Goal: Register for event/course

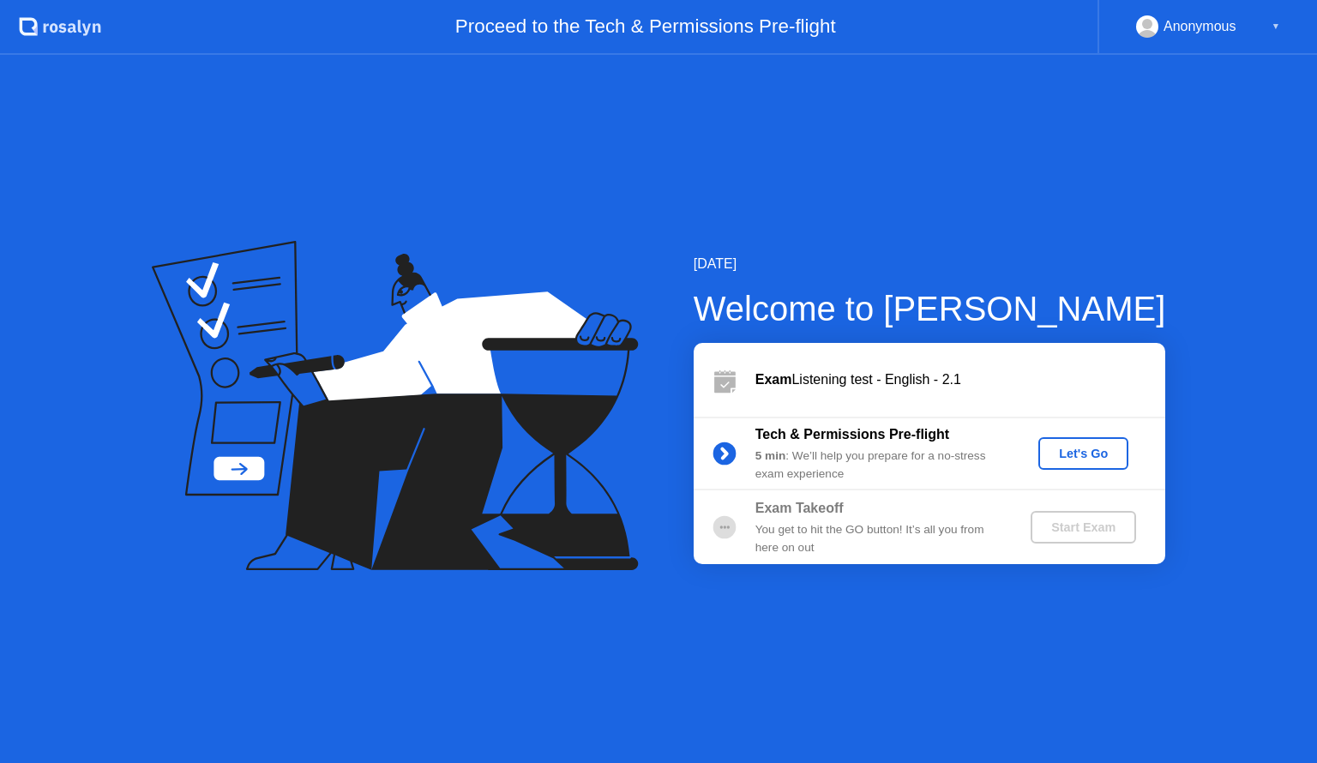
click at [1062, 460] on div "Let's Go" at bounding box center [1083, 454] width 76 height 14
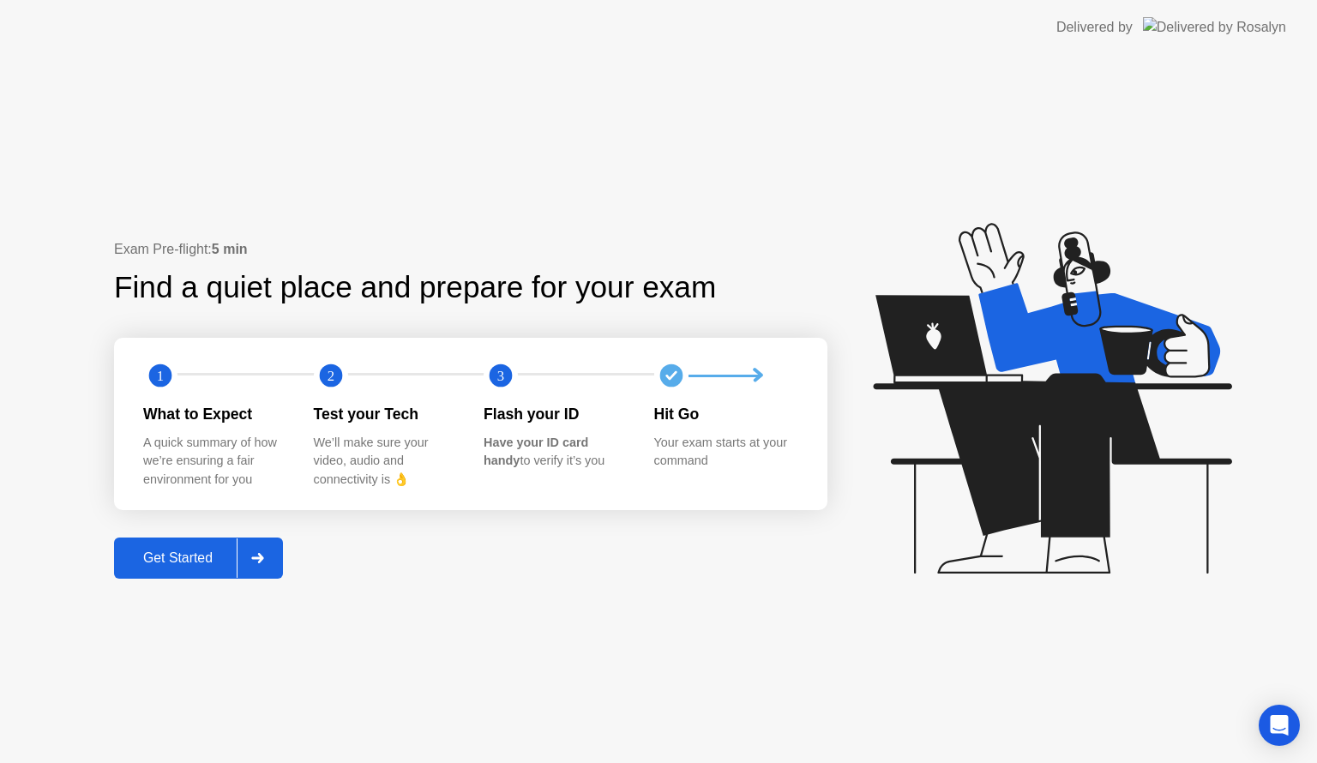
click at [182, 563] on div "Get Started" at bounding box center [177, 558] width 117 height 15
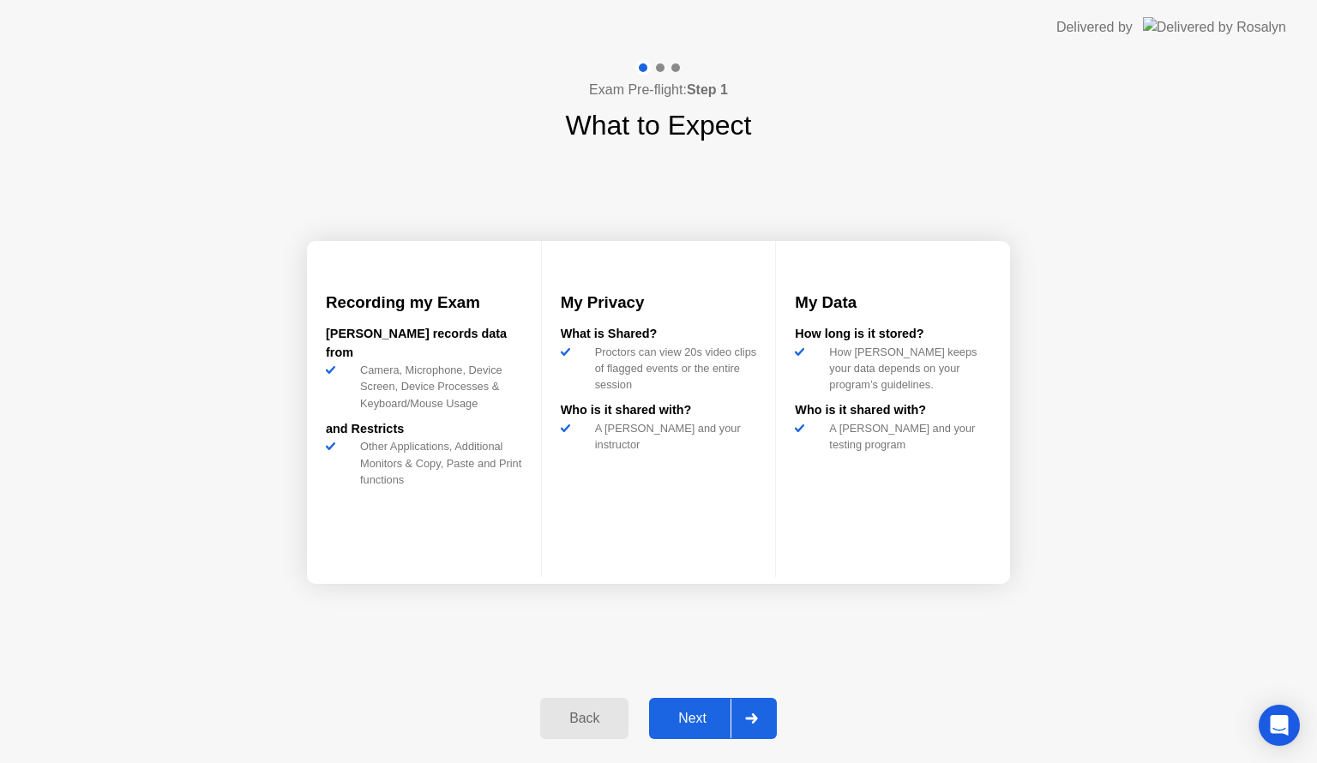
click at [696, 724] on div "Next" at bounding box center [692, 718] width 76 height 15
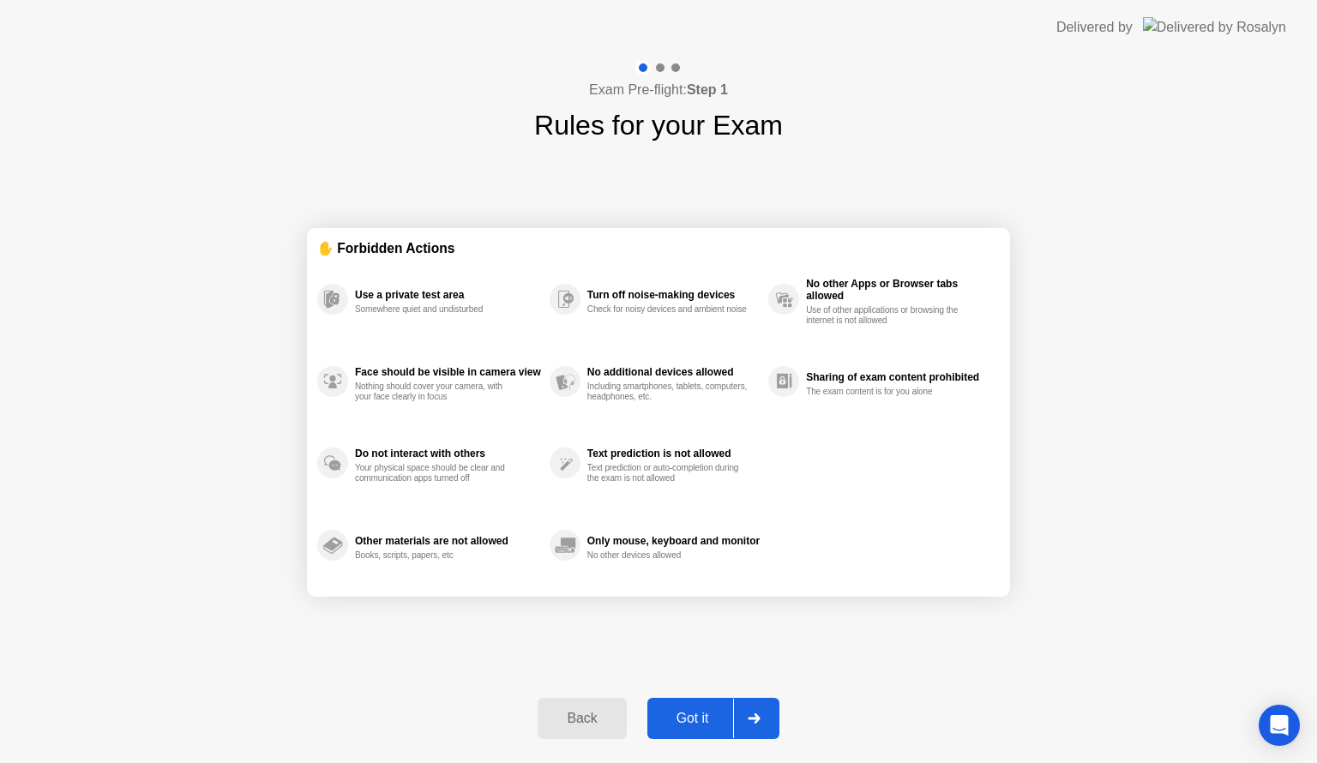
click at [692, 725] on div "Got it" at bounding box center [693, 718] width 81 height 15
select select "**********"
select select "*******"
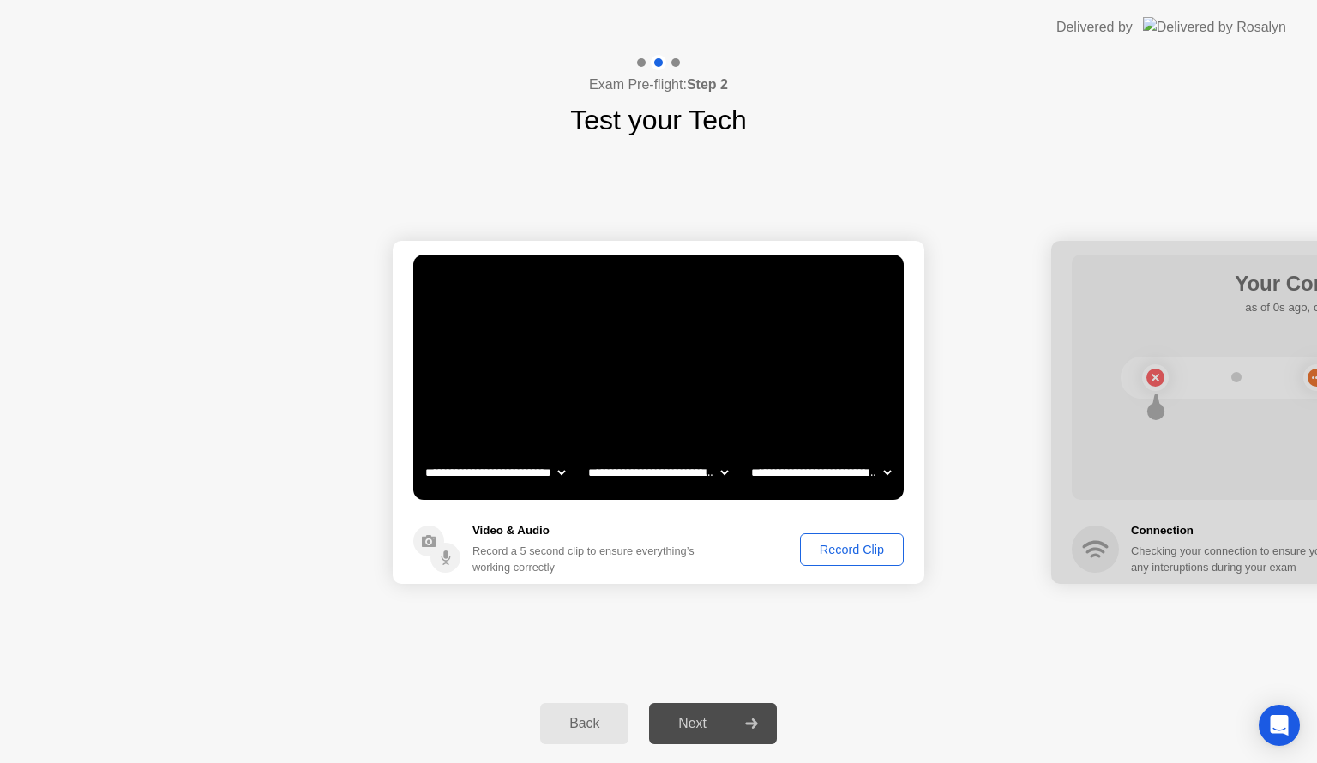
click at [863, 552] on div "Record Clip" at bounding box center [852, 550] width 92 height 14
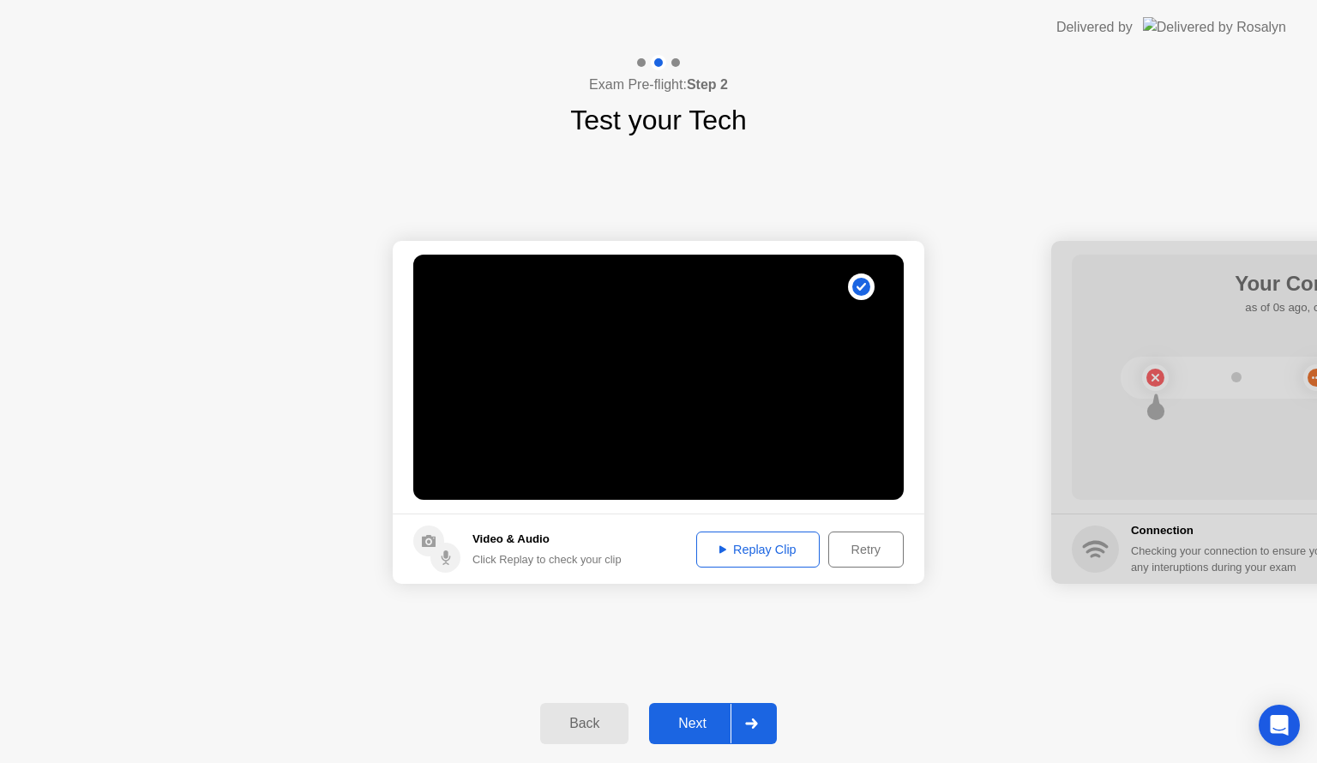
click at [697, 716] on div "Next" at bounding box center [692, 723] width 76 height 15
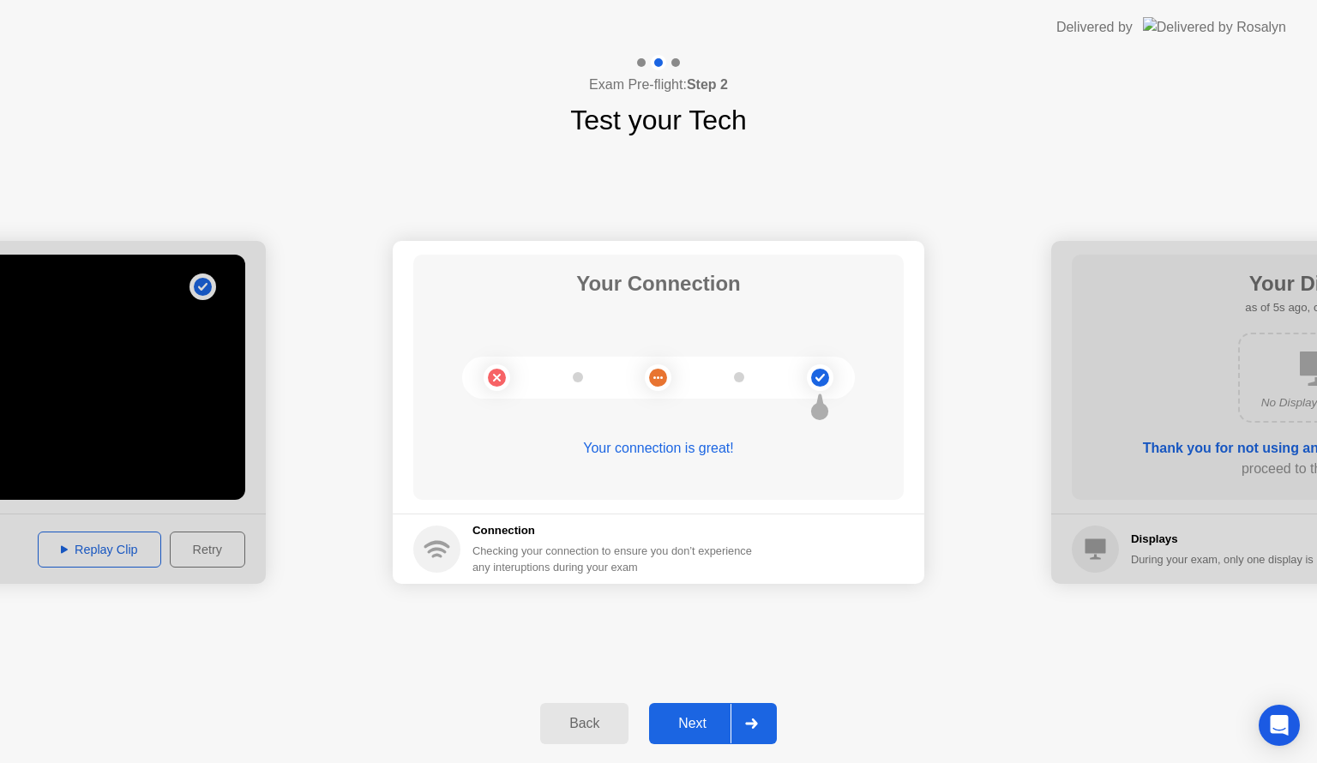
click at [704, 719] on div "Next" at bounding box center [692, 723] width 76 height 15
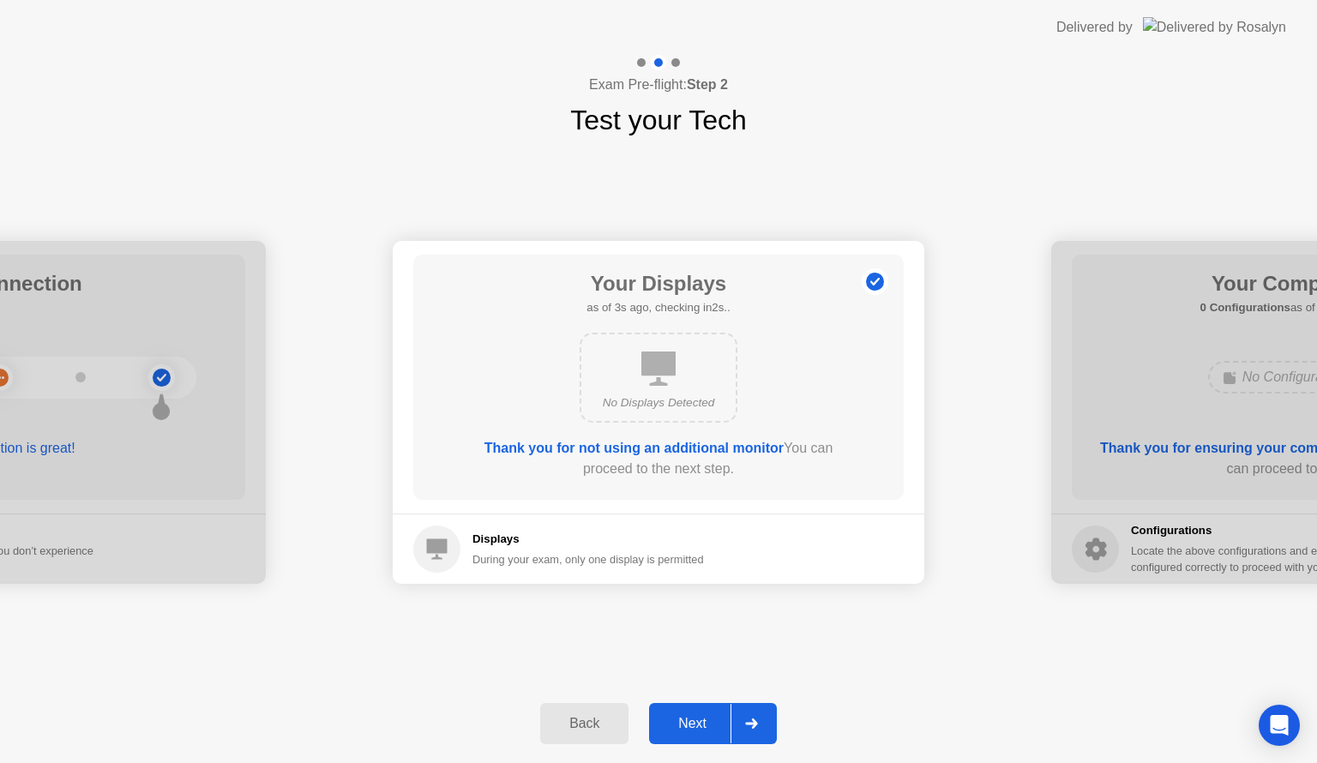
click at [694, 727] on div "Next" at bounding box center [692, 723] width 76 height 15
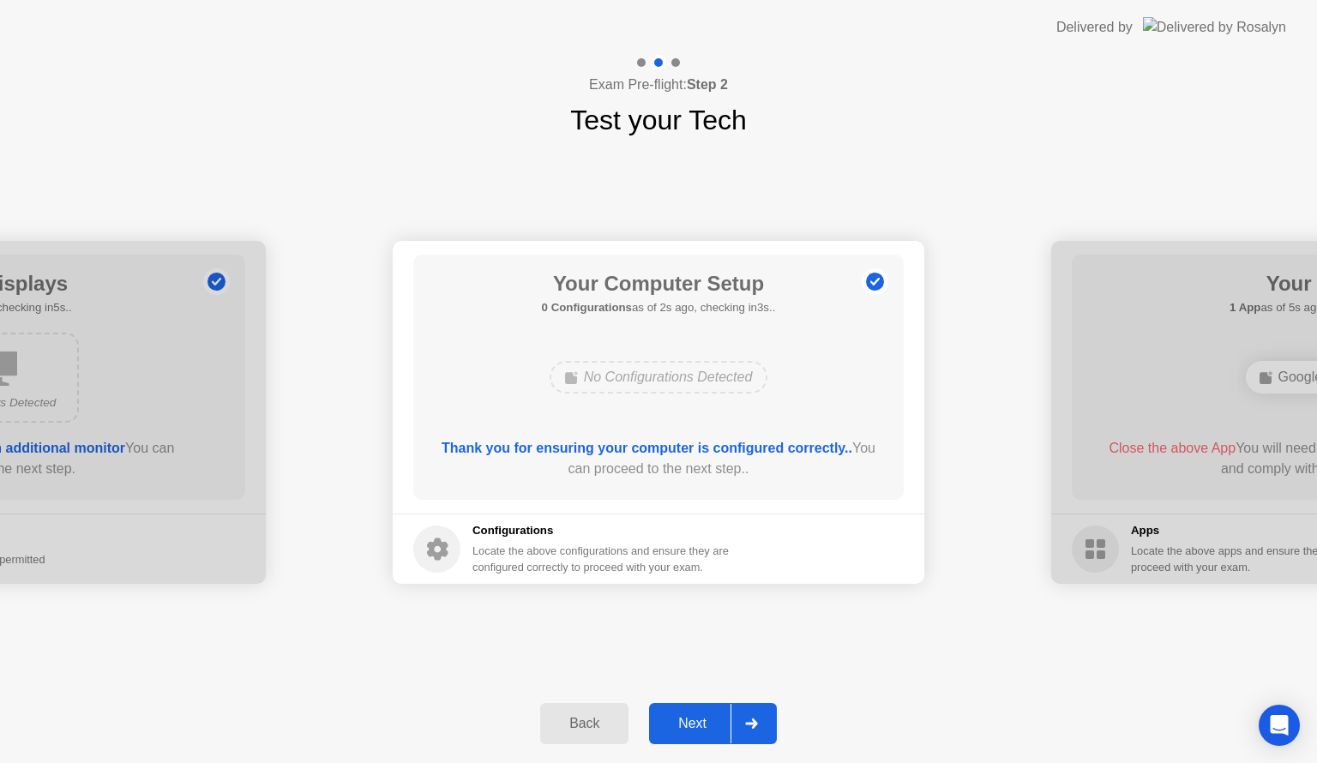
click at [724, 724] on div "Next" at bounding box center [692, 723] width 76 height 15
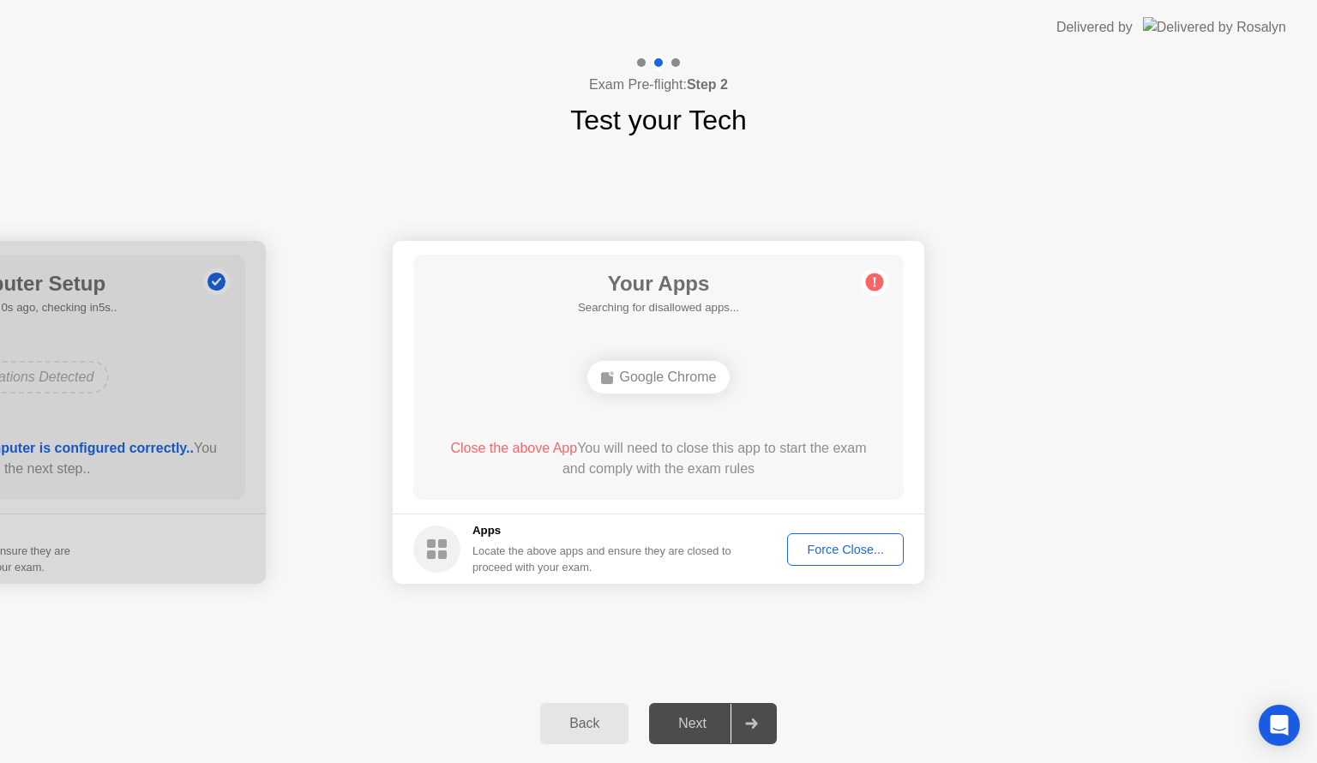
click at [689, 371] on div "Google Chrome" at bounding box center [658, 377] width 143 height 33
click at [828, 548] on div "Force Close..." at bounding box center [845, 550] width 105 height 14
click at [652, 386] on div "Google Chrome" at bounding box center [658, 377] width 143 height 33
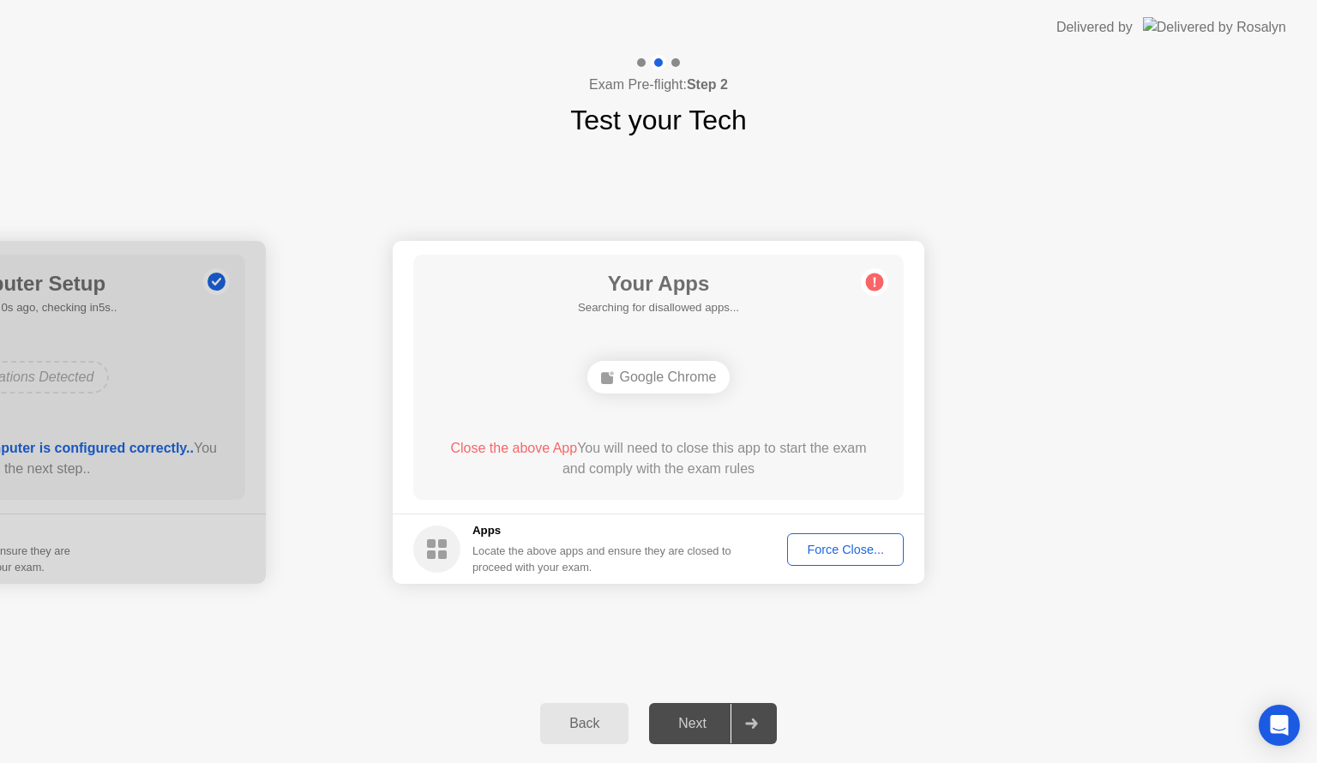
click at [645, 377] on div "Google Chrome" at bounding box center [658, 377] width 143 height 33
click at [837, 552] on div "Force Close..." at bounding box center [845, 550] width 105 height 14
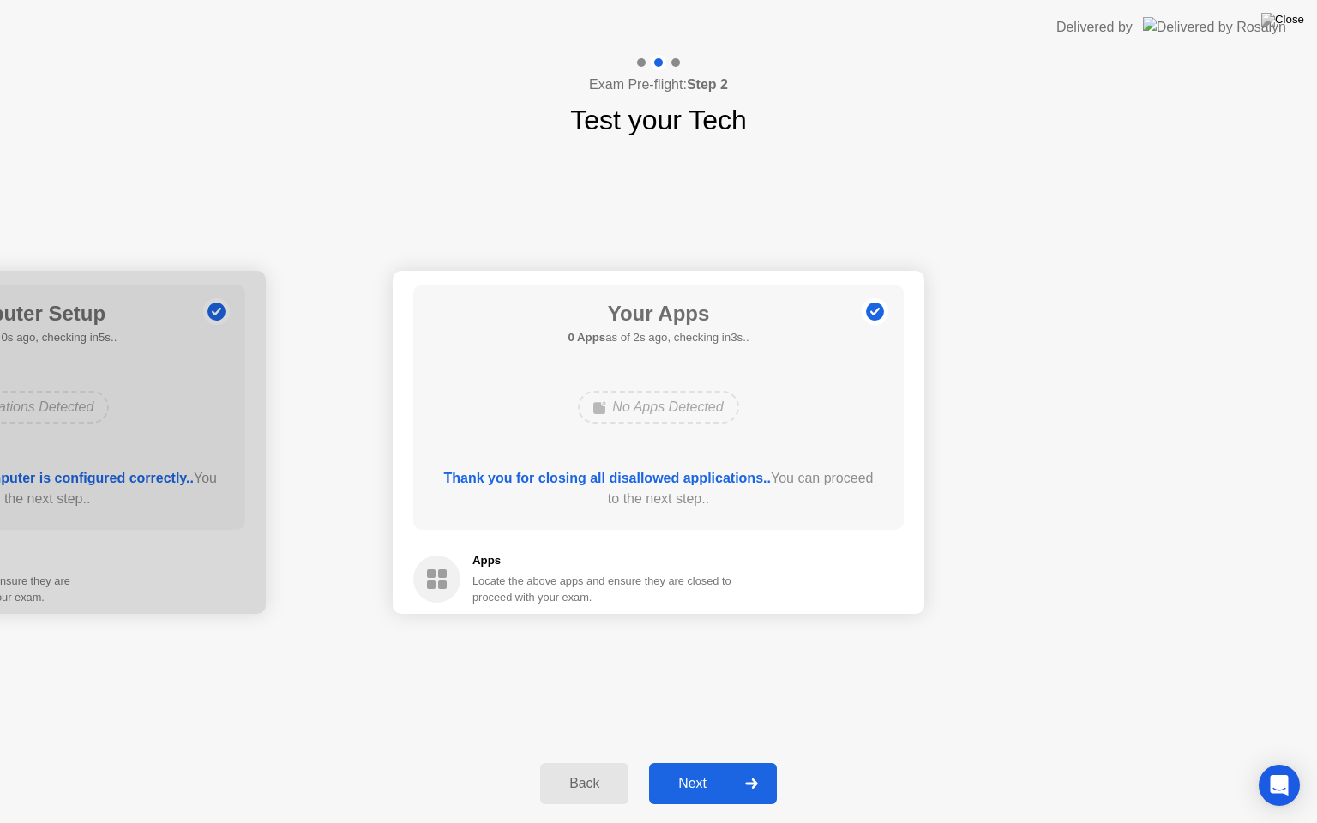
click at [693, 762] on div "Next" at bounding box center [692, 783] width 76 height 15
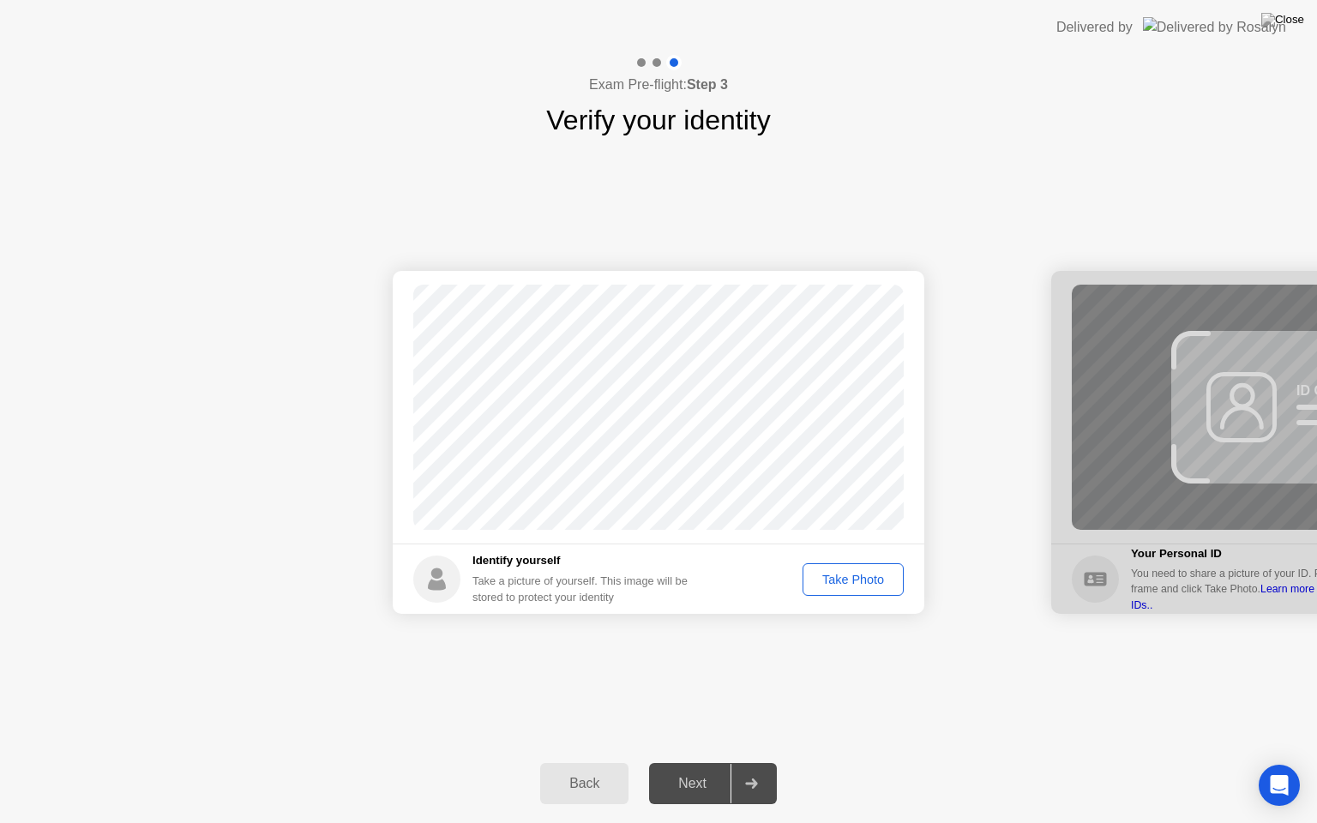
click at [875, 585] on div "Take Photo" at bounding box center [853, 580] width 89 height 14
click at [700, 762] on div "Next" at bounding box center [692, 783] width 76 height 15
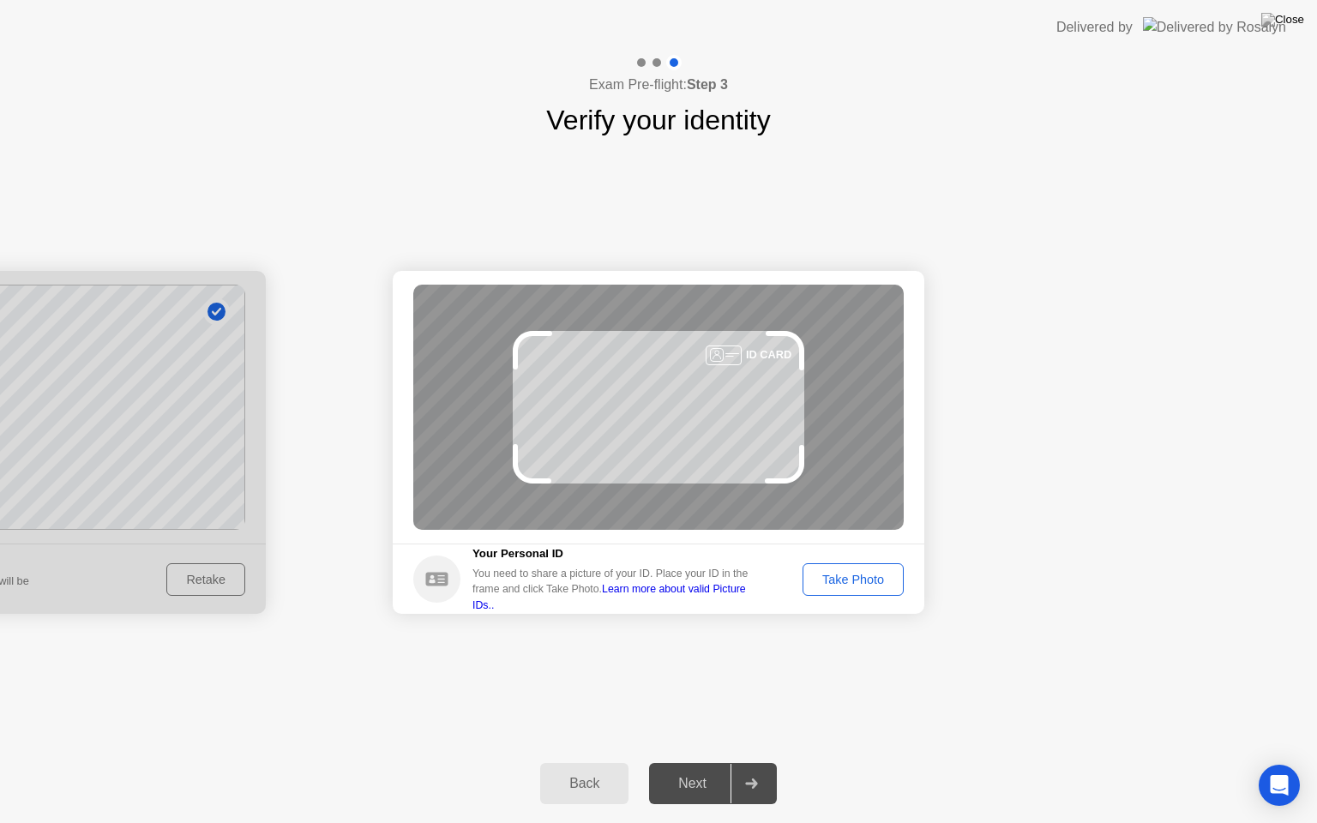
click at [857, 581] on div "Take Photo" at bounding box center [853, 580] width 89 height 14
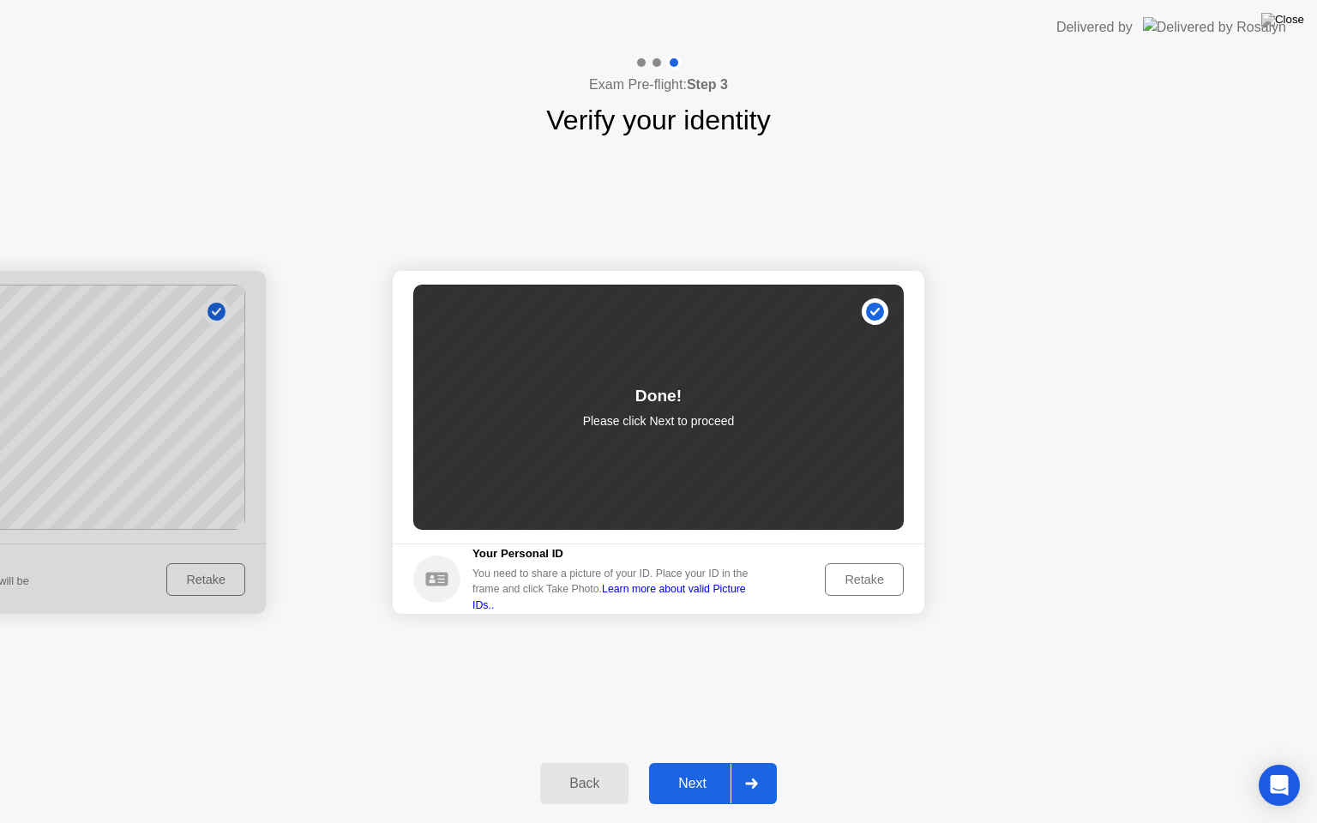
click at [694, 762] on div "Next" at bounding box center [692, 783] width 76 height 15
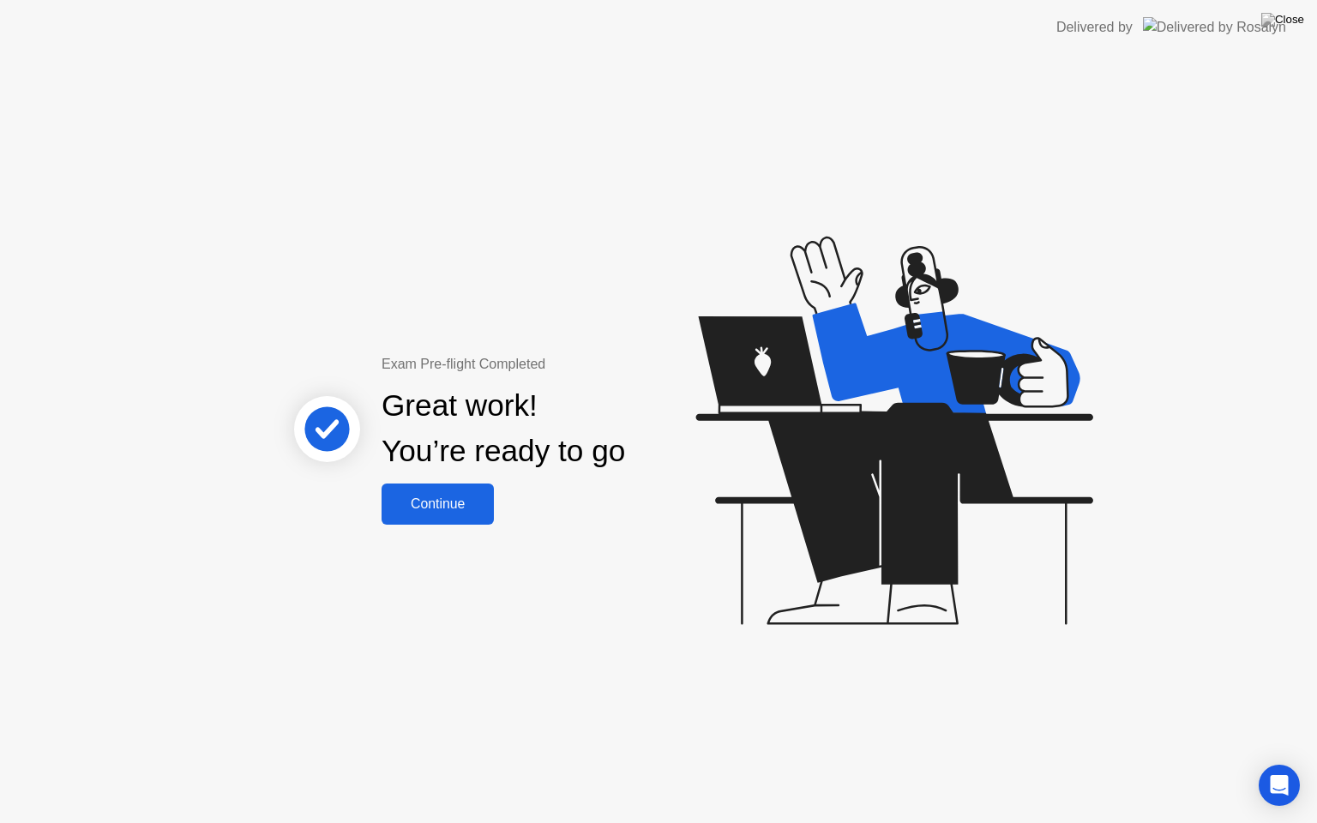
click at [415, 514] on button "Continue" at bounding box center [438, 504] width 112 height 41
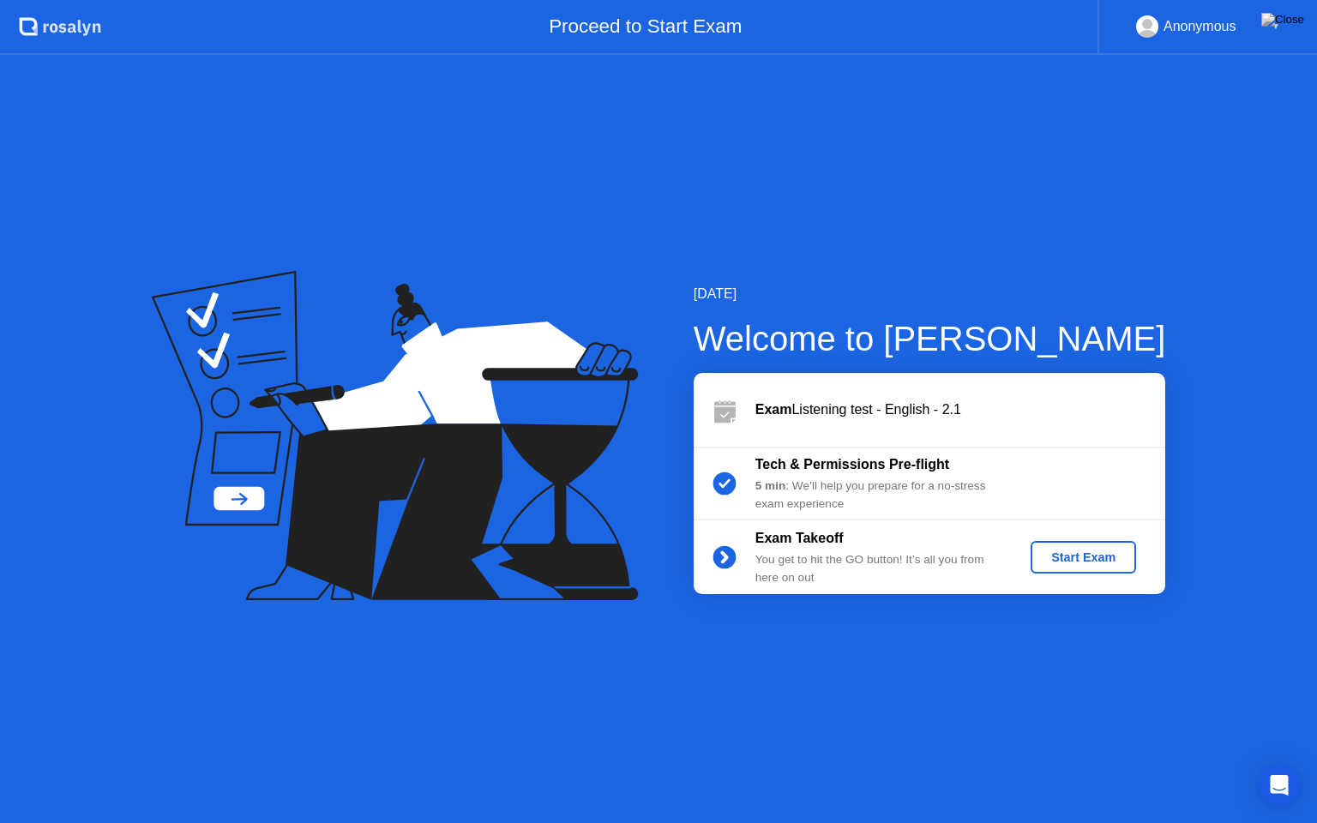
click at [1080, 553] on div "Start Exam" at bounding box center [1084, 558] width 92 height 14
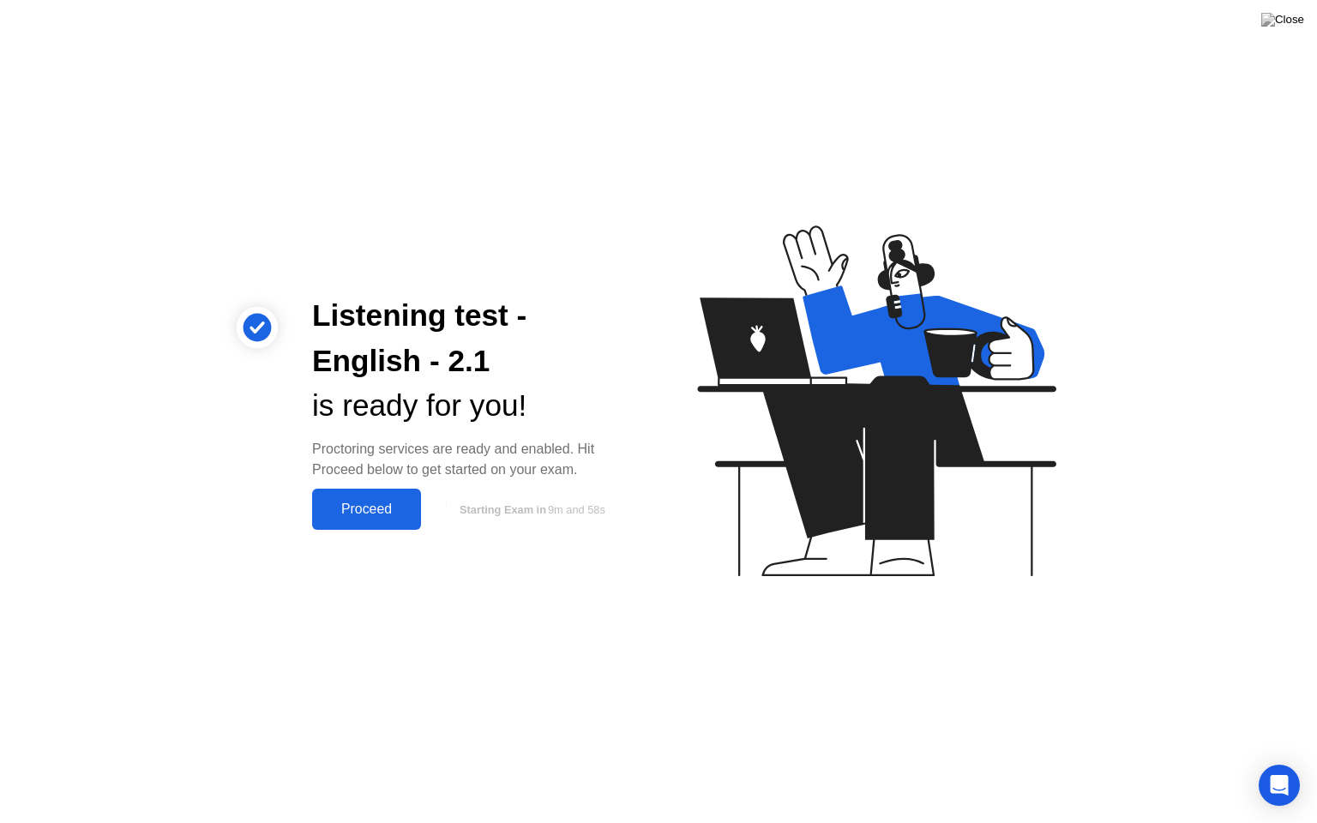
click at [354, 516] on div "Proceed" at bounding box center [366, 509] width 99 height 15
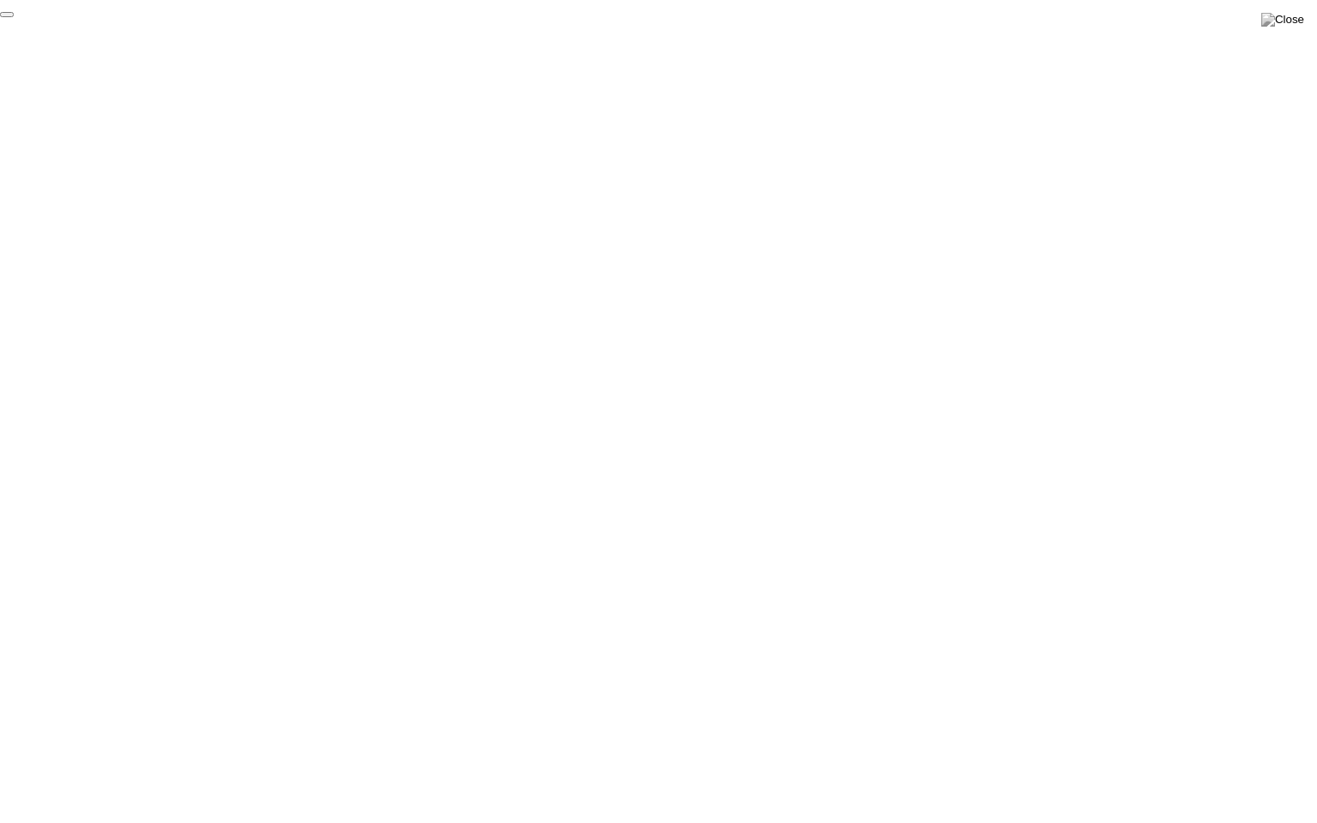
click at [14, 17] on button "End Proctoring Session" at bounding box center [7, 14] width 14 height 5
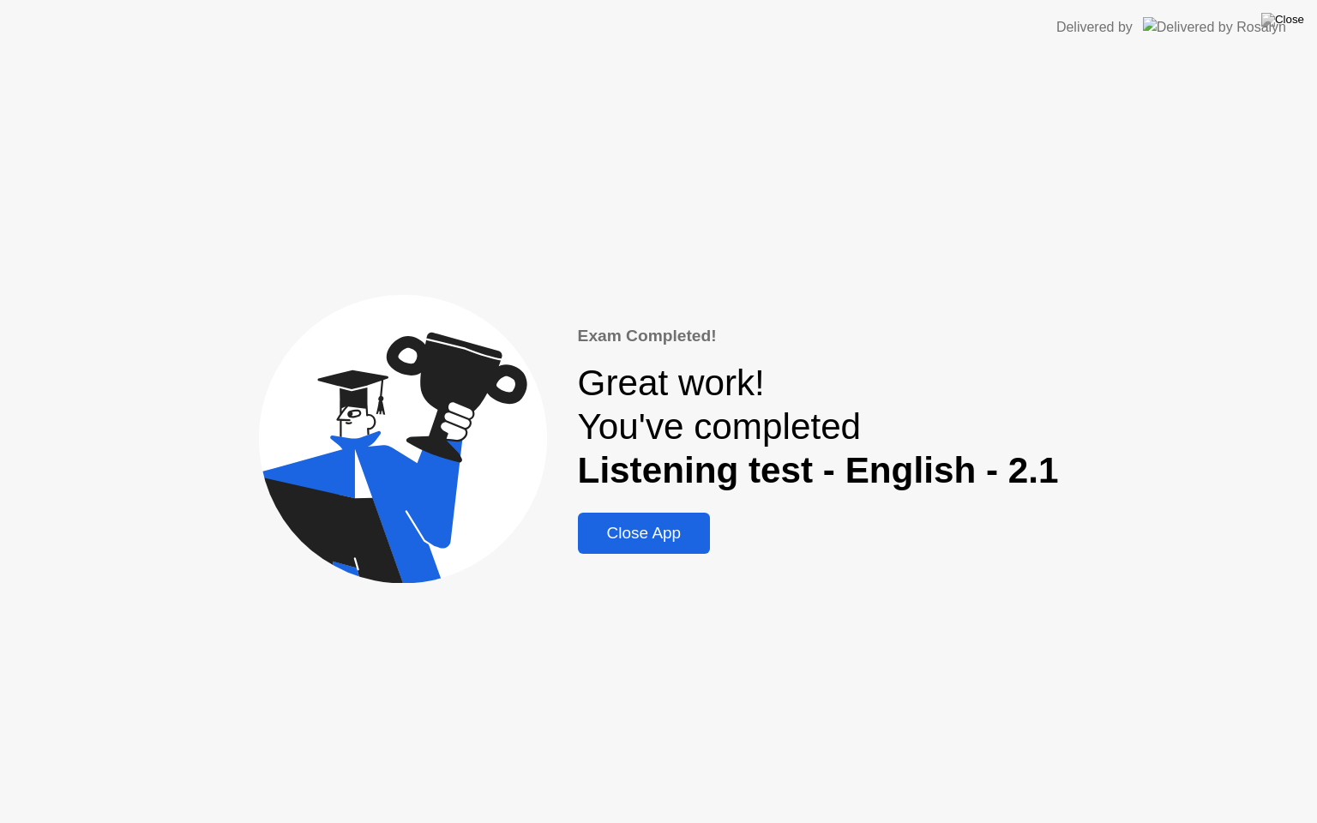
click at [635, 538] on div "Close App" at bounding box center [644, 533] width 123 height 19
